Goal: Check status: Check status

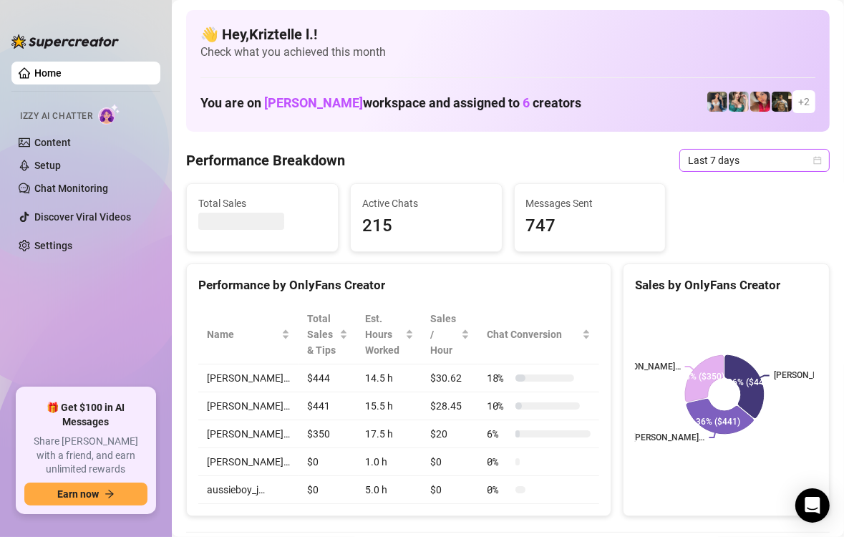
click at [718, 165] on span "Last 7 days" at bounding box center [754, 160] width 133 height 21
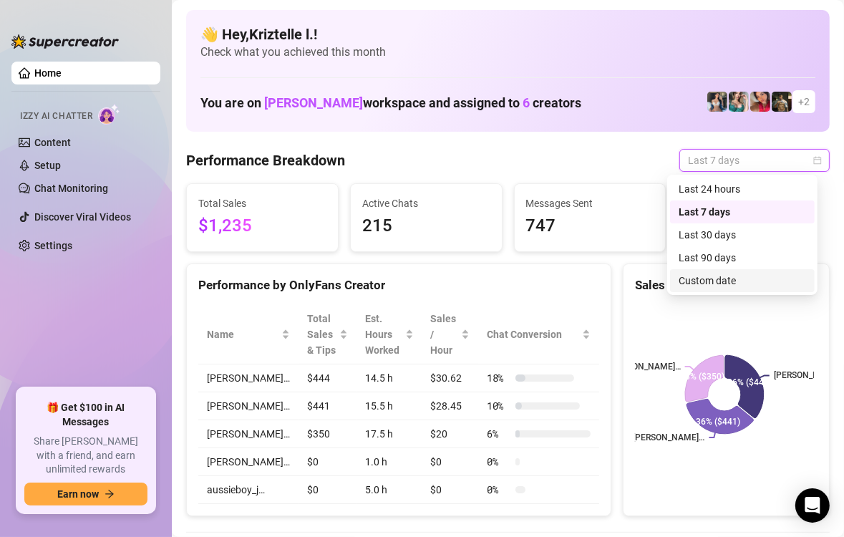
click at [725, 284] on div "Custom date" at bounding box center [742, 281] width 127 height 16
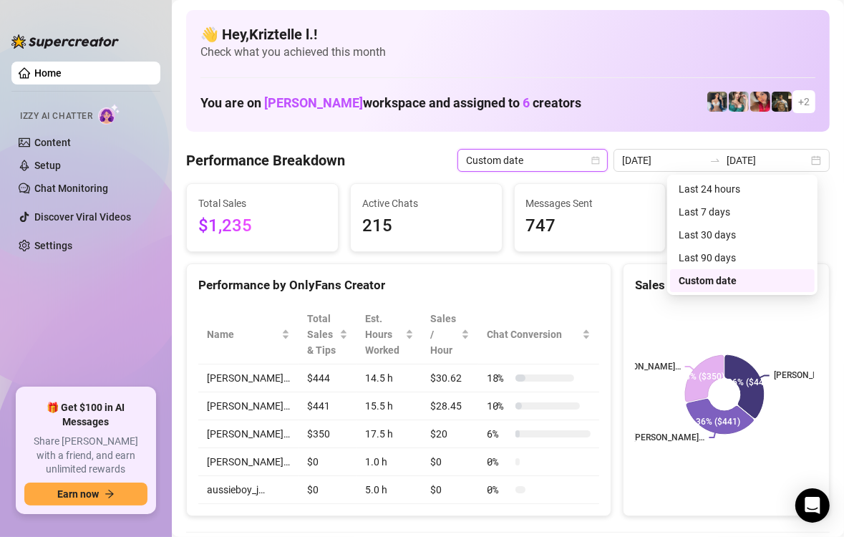
click at [728, 278] on td "11" at bounding box center [741, 282] width 26 height 26
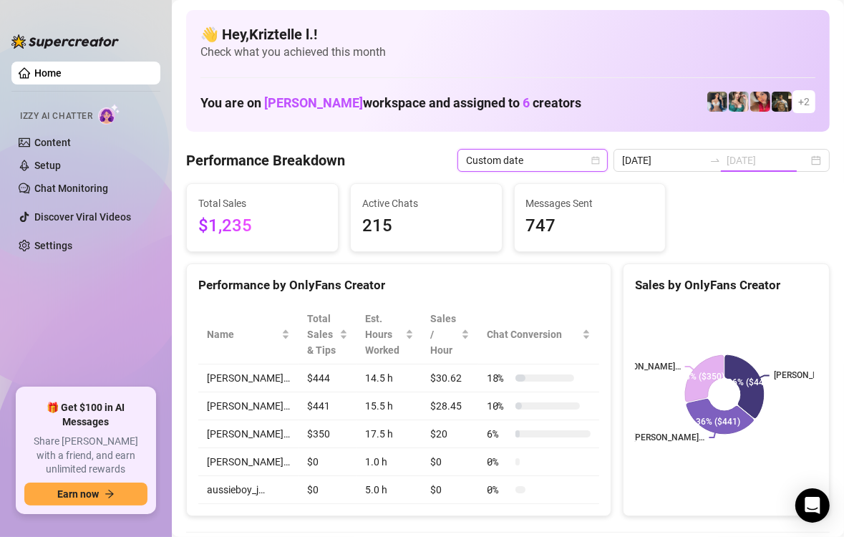
type input "[DATE]"
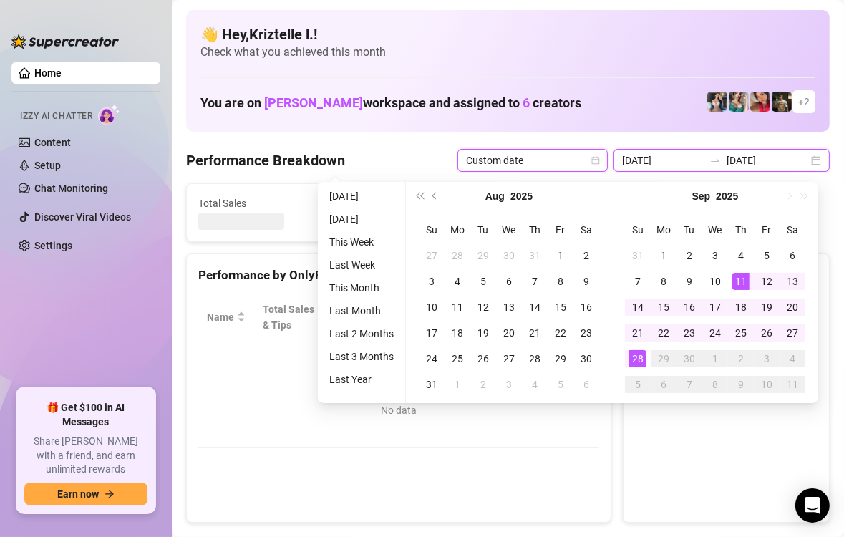
click at [650, 161] on input "[DATE]" at bounding box center [663, 161] width 82 height 16
type input "[DATE]"
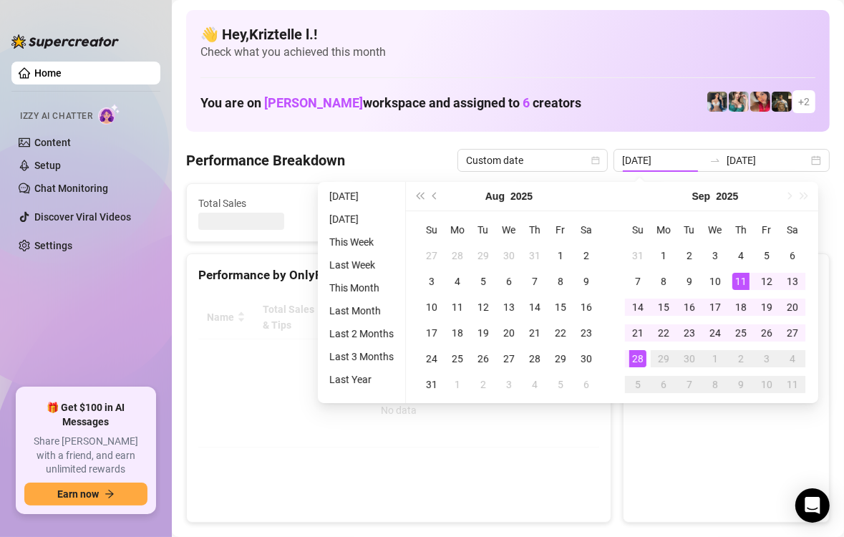
click at [634, 361] on div "28" at bounding box center [637, 358] width 17 height 17
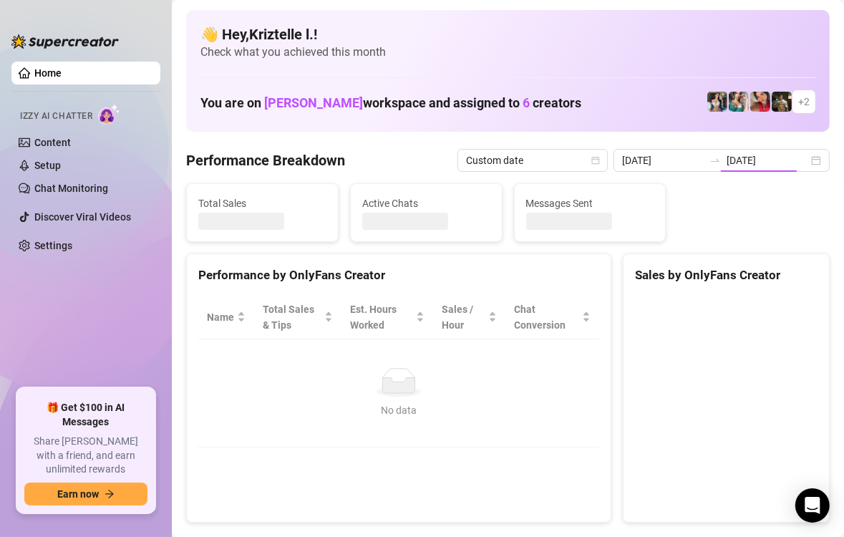
type input "[DATE]"
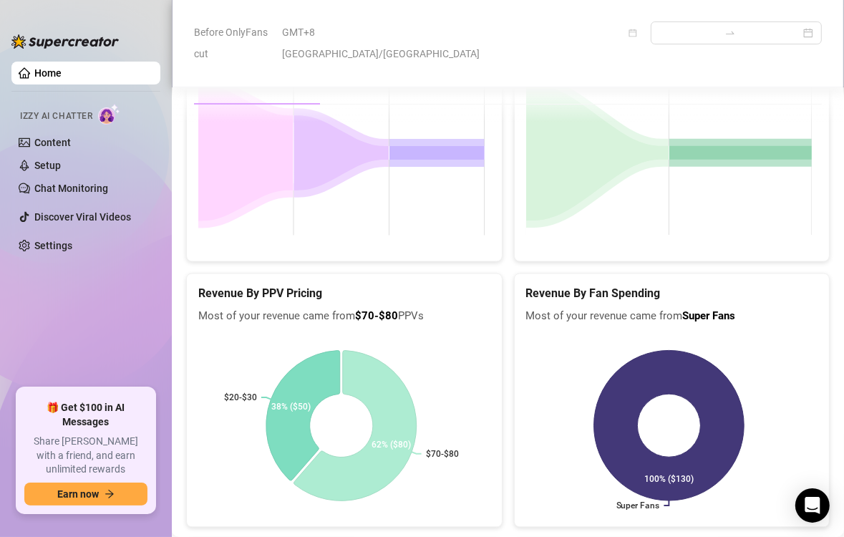
scroll to position [2265, 0]
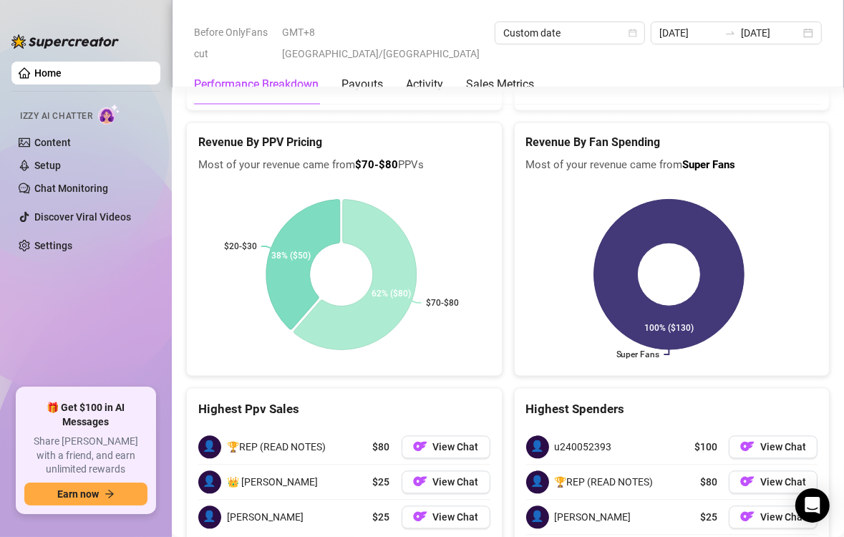
click at [483, 219] on rect at bounding box center [341, 274] width 286 height 179
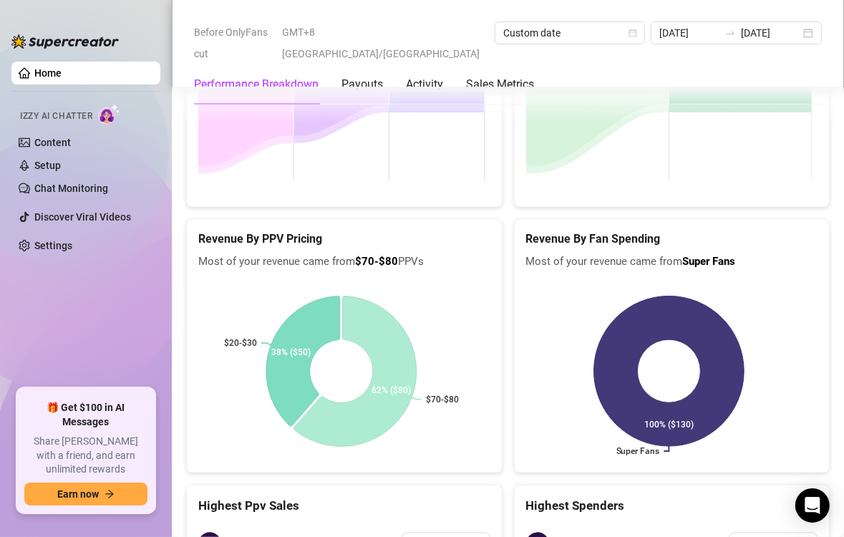
scroll to position [2408, 0]
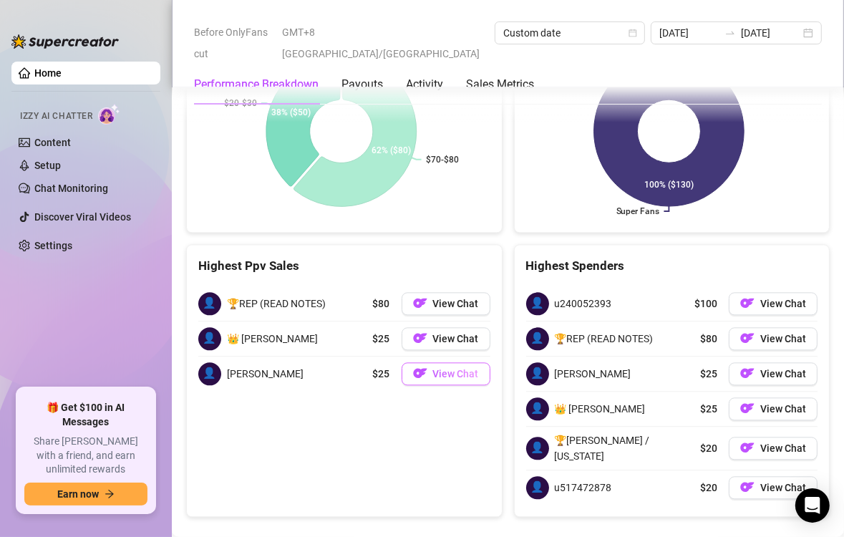
click at [433, 368] on span "View Chat" at bounding box center [456, 373] width 46 height 11
click at [419, 366] on img "button" at bounding box center [420, 373] width 14 height 14
